Goal: Use online tool/utility: Utilize a website feature to perform a specific function

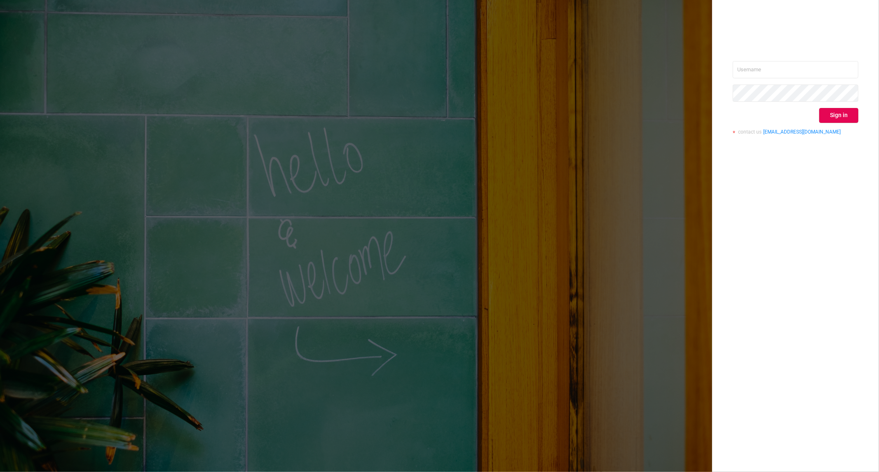
type input "[PERSON_NAME][EMAIL_ADDRESS][DOMAIN_NAME]"
click at [839, 113] on button "Sign in" at bounding box center [839, 115] width 39 height 15
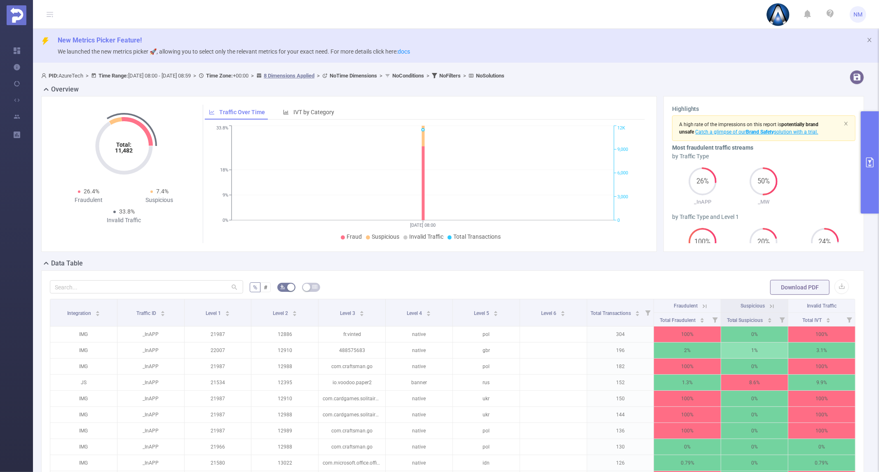
click at [873, 160] on icon "primary" at bounding box center [870, 162] width 10 height 10
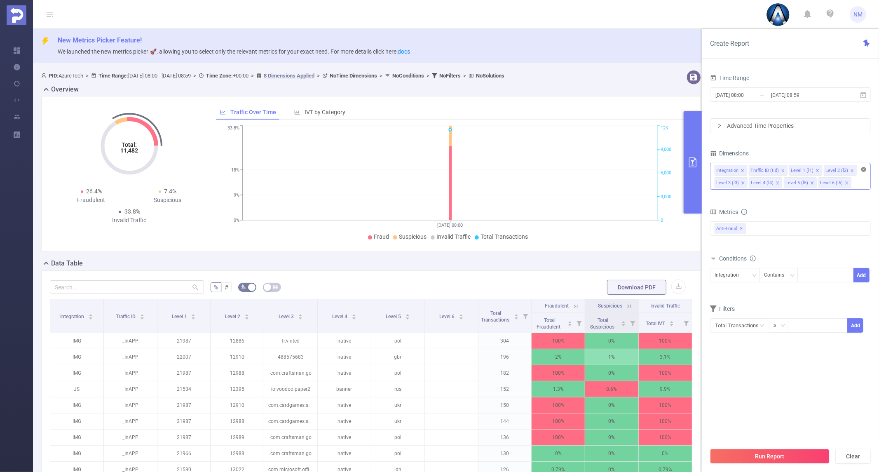
click at [865, 171] on icon "icon: close-circle" at bounding box center [864, 169] width 5 height 5
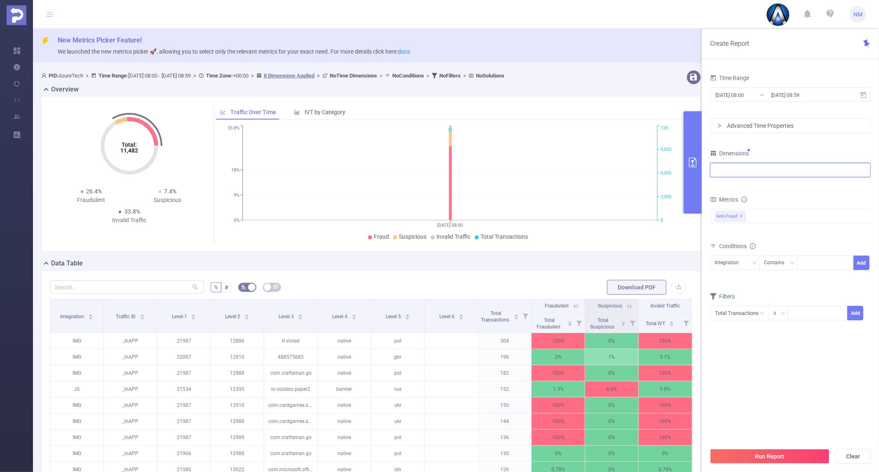
click at [846, 172] on div at bounding box center [791, 170] width 152 height 14
click at [759, 213] on li "Level 1 (l1)" at bounding box center [791, 213] width 160 height 13
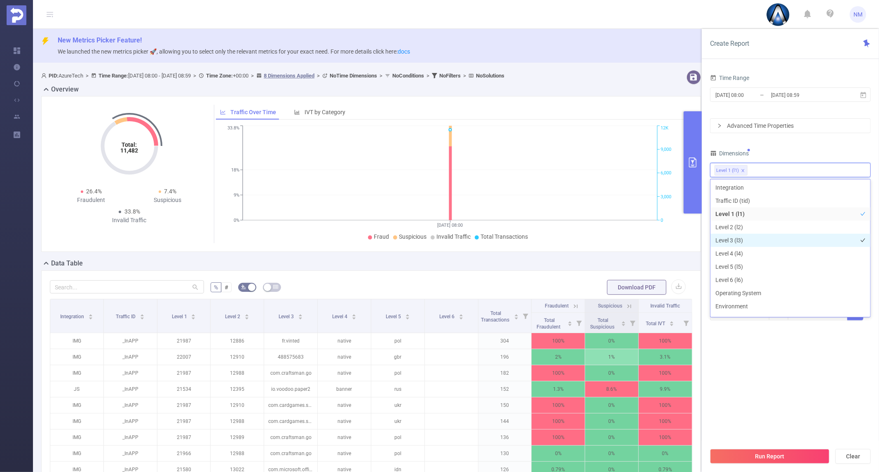
click at [755, 235] on li "Level 3 (l3)" at bounding box center [791, 240] width 160 height 13
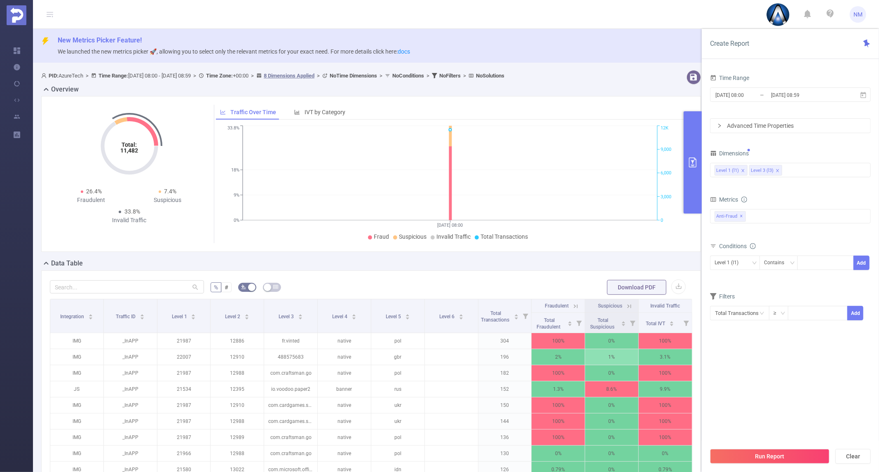
click at [817, 141] on div "Time Range [DATE] 08:00 _ [DATE] 08:59 Advanced Time Properties Dimensions Leve…" at bounding box center [790, 201] width 161 height 259
click at [810, 98] on input "[DATE] 08:59" at bounding box center [804, 94] width 67 height 11
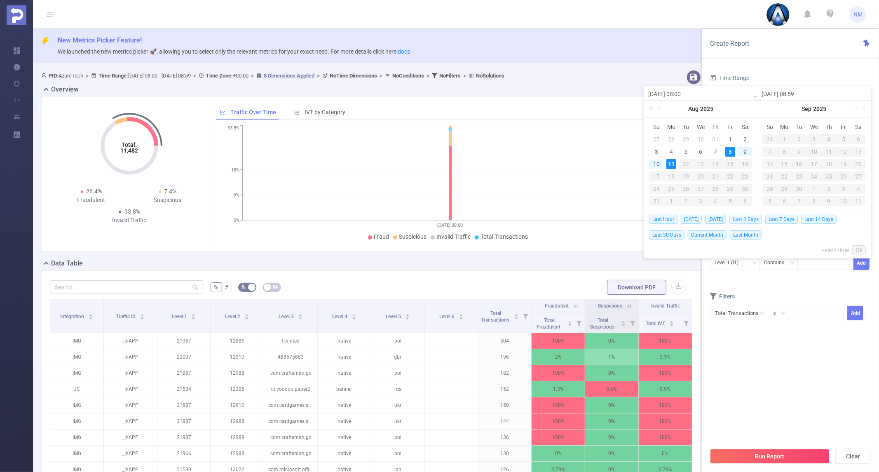
click at [744, 217] on span "Last 3 Days" at bounding box center [746, 219] width 33 height 9
type input "[DATE] 00:00"
type input "[DATE] 23:59"
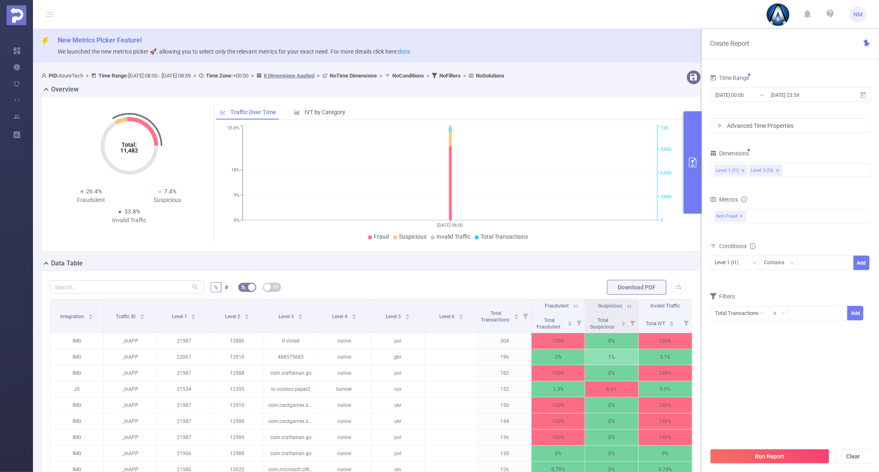
click at [804, 271] on div "Level 1 (l1) Contains Add" at bounding box center [790, 265] width 161 height 19
click at [805, 262] on input at bounding box center [804, 263] width 4 height 11
type input "22021"
click at [837, 277] on li "22021" at bounding box center [826, 279] width 56 height 13
click at [860, 258] on button "Add" at bounding box center [862, 263] width 16 height 14
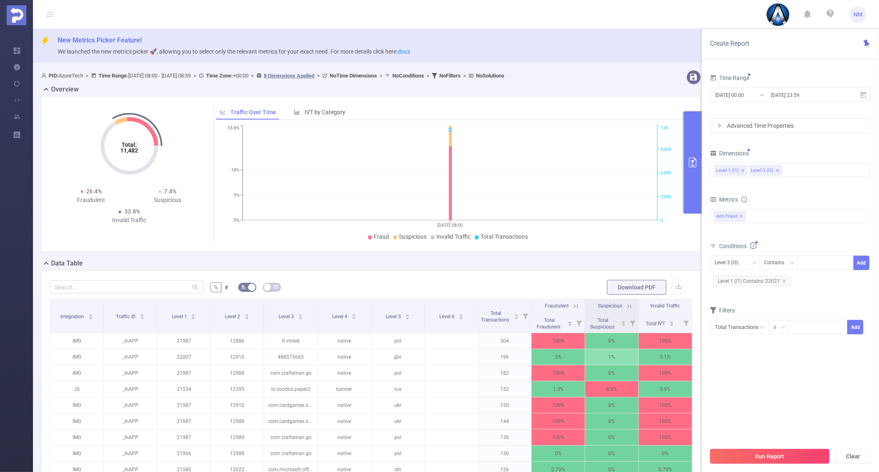
click at [773, 459] on button "Run Report" at bounding box center [770, 456] width 120 height 15
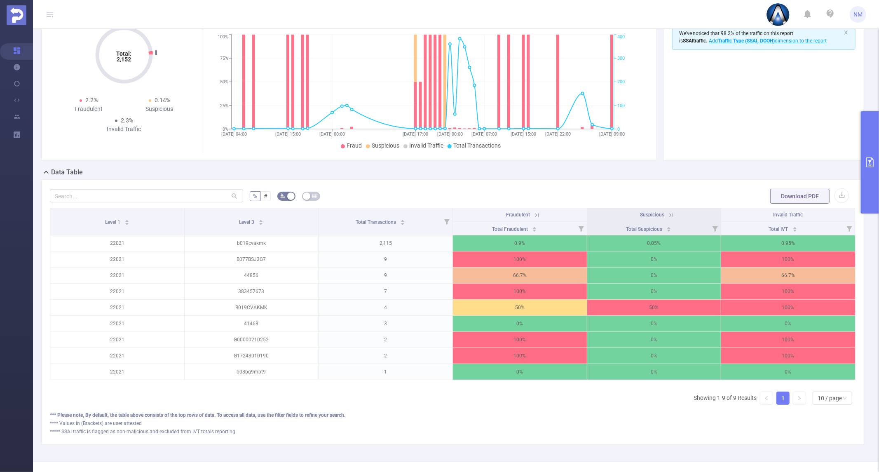
scroll to position [92, 0]
